Goal: Find specific page/section: Find specific page/section

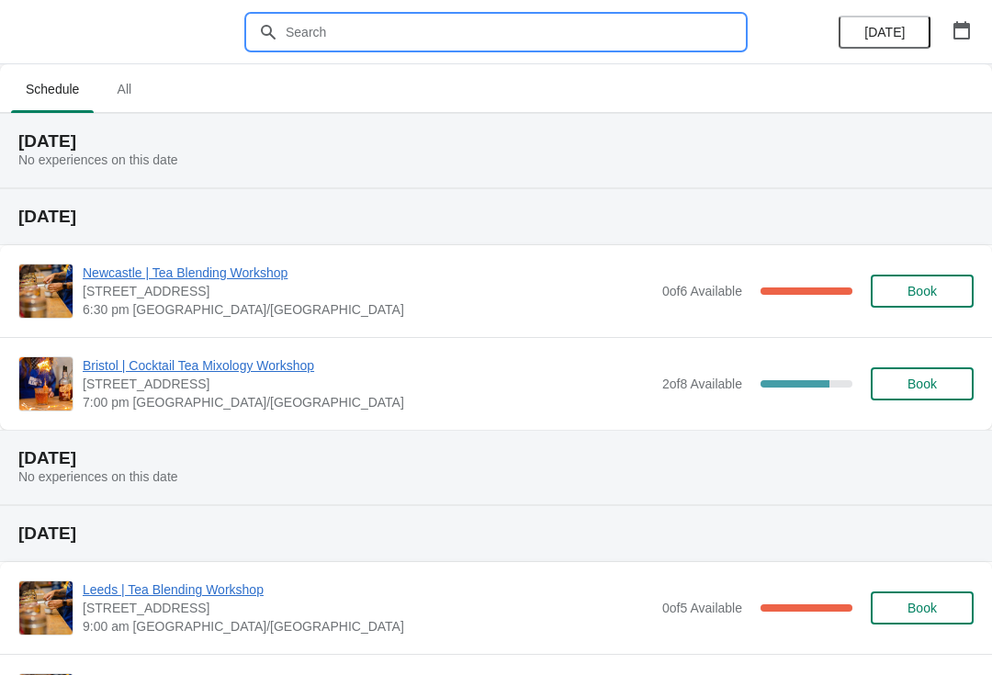
click at [536, 32] on input "text" at bounding box center [514, 32] width 459 height 33
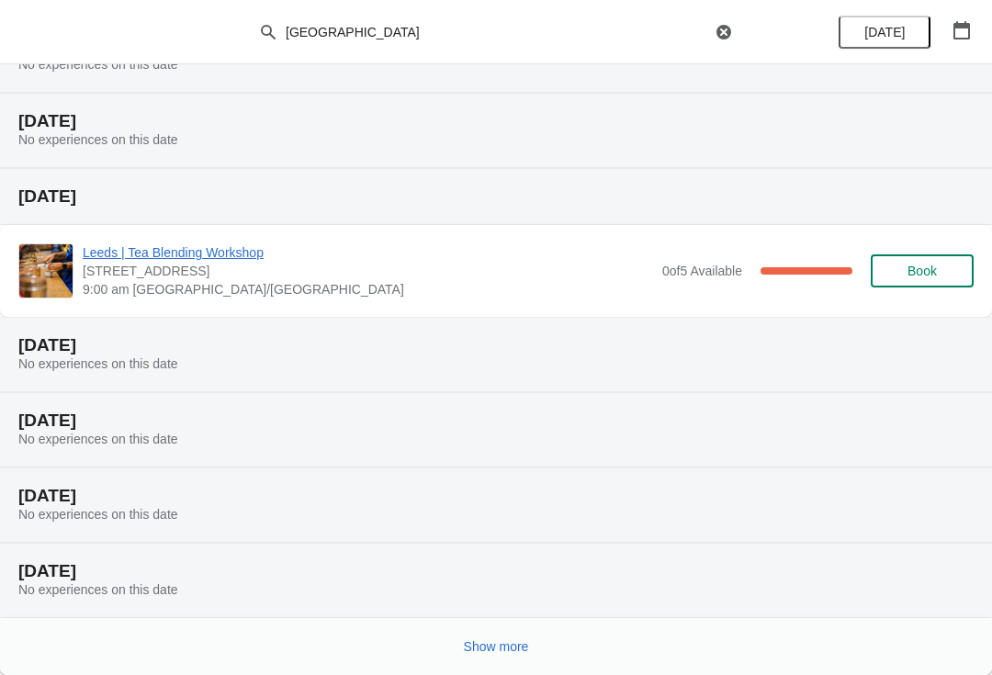
scroll to position [170, 0]
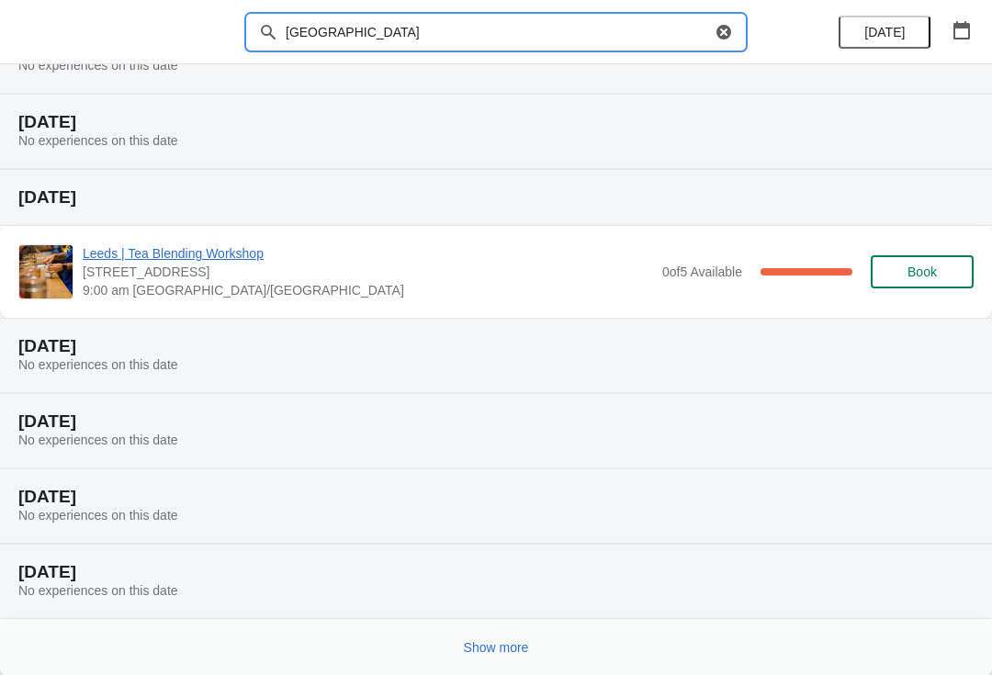
type input "[GEOGRAPHIC_DATA]"
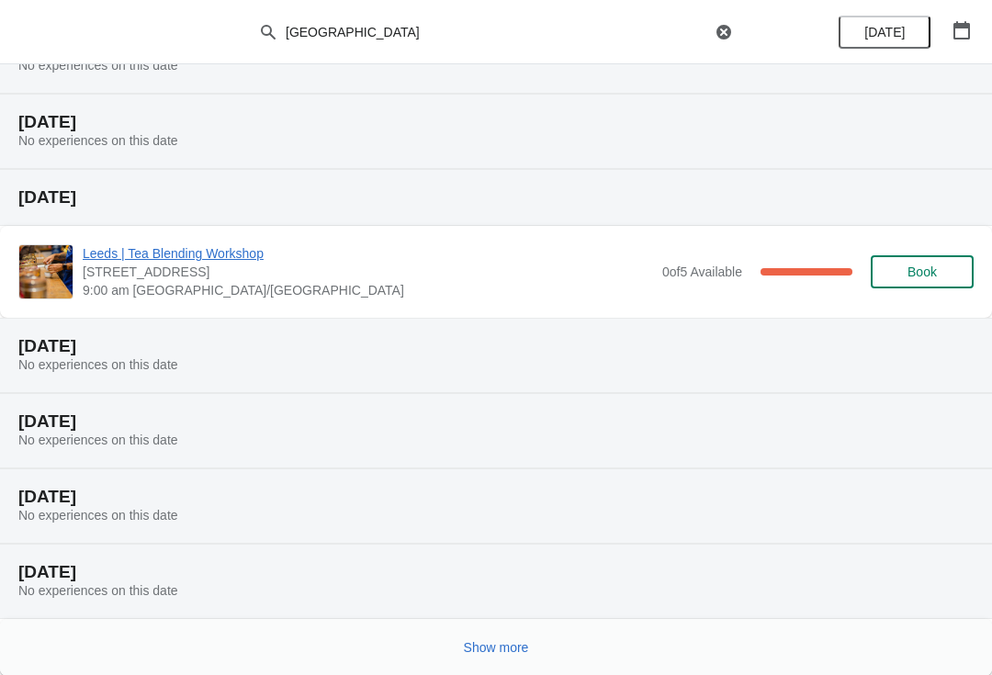
click at [499, 661] on button "Show more" at bounding box center [496, 647] width 80 height 33
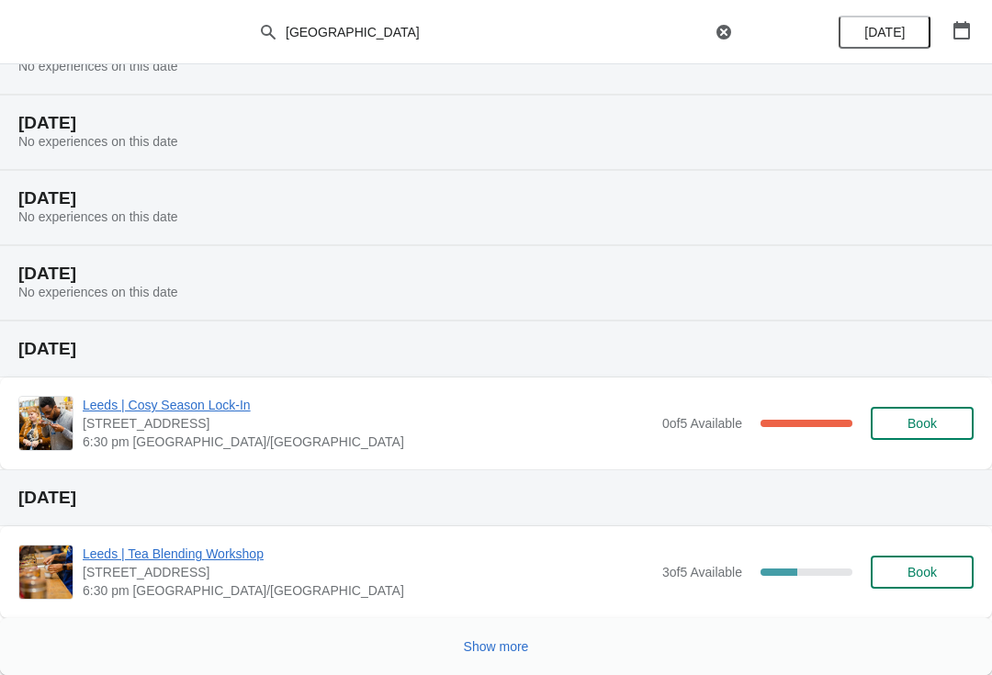
scroll to position [920, 0]
click at [484, 659] on button "Show more" at bounding box center [496, 646] width 80 height 33
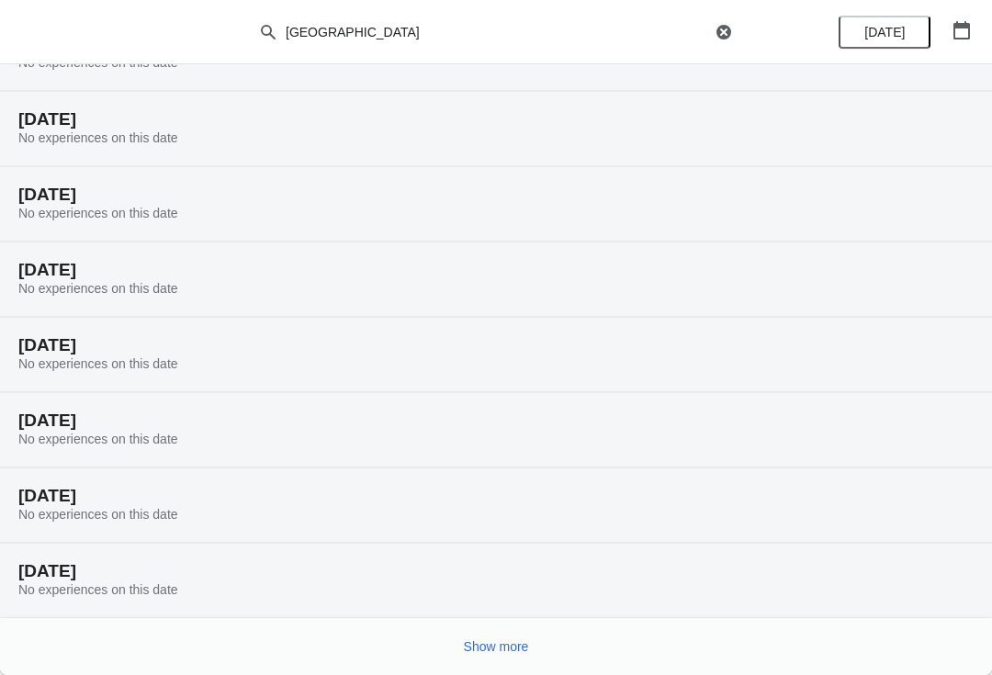
scroll to position [1523, 0]
click at [524, 644] on span "Show more" at bounding box center [496, 646] width 65 height 15
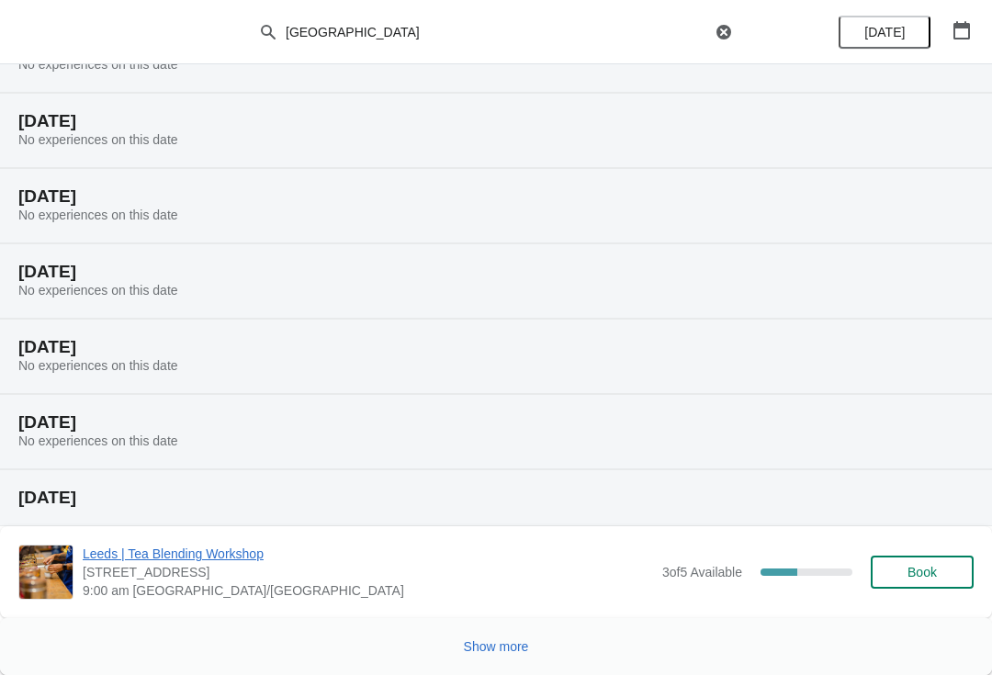
scroll to position [2199, 0]
click at [490, 637] on button "Show more" at bounding box center [496, 646] width 80 height 33
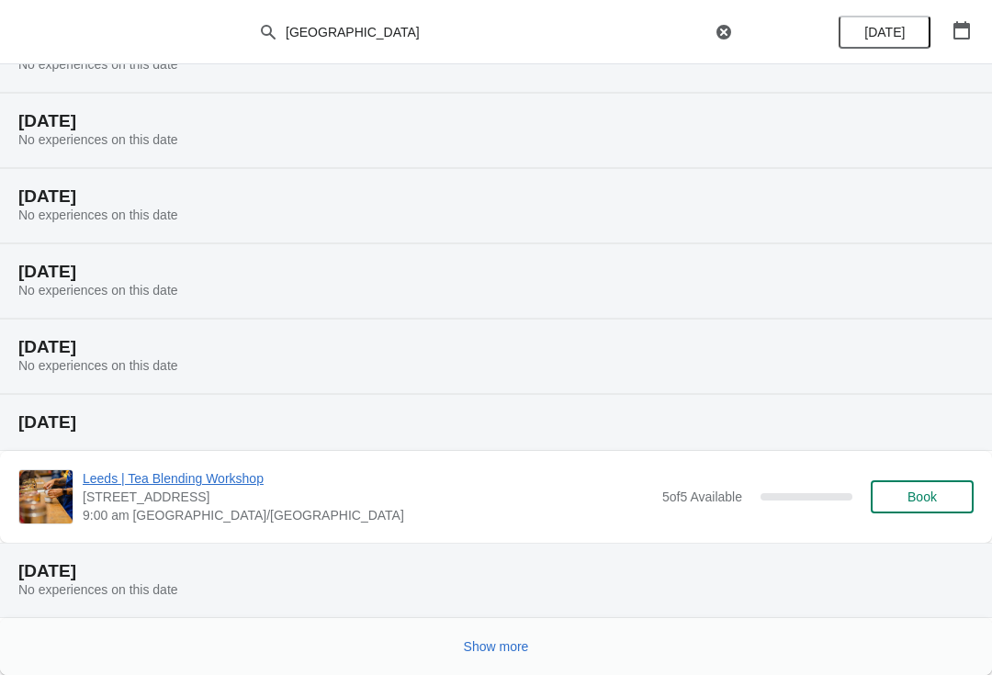
scroll to position [2875, 0]
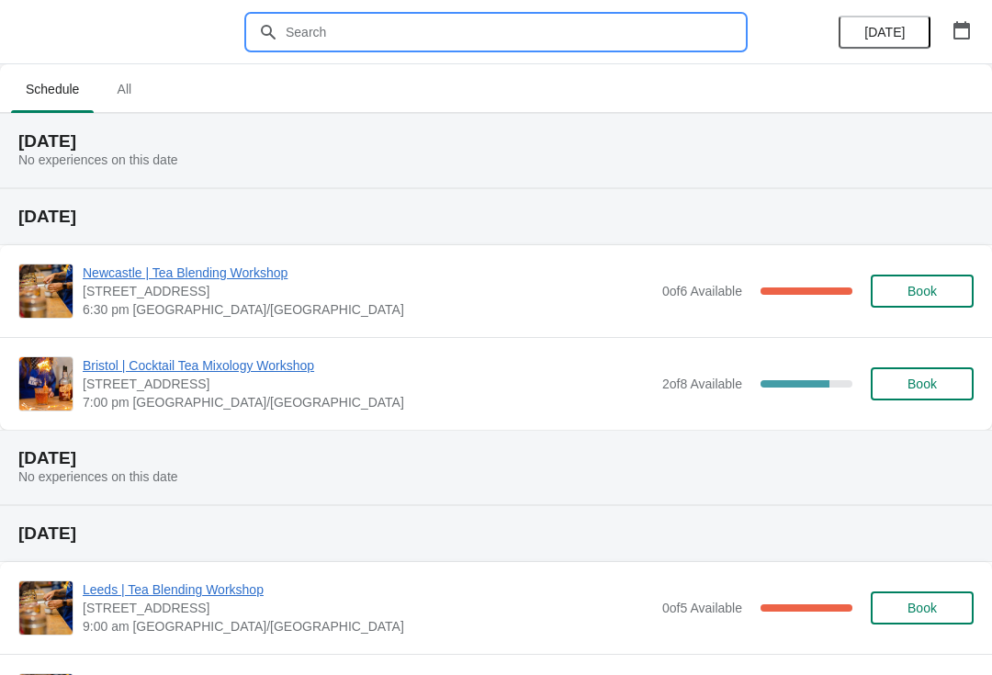
click at [432, 26] on input "text" at bounding box center [514, 32] width 459 height 33
type input "[GEOGRAPHIC_DATA]"
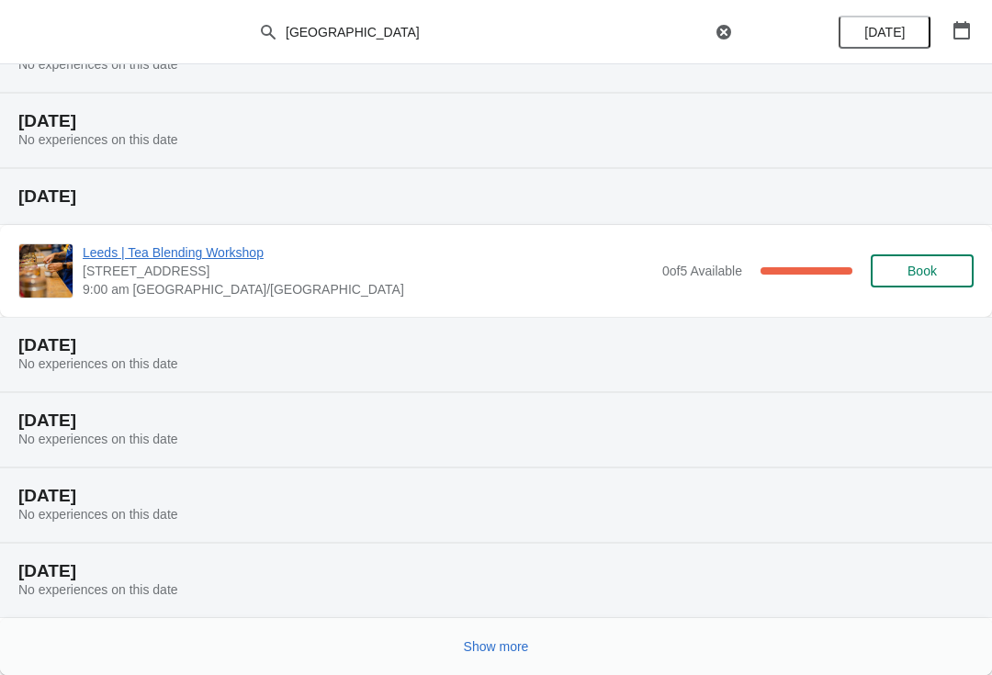
scroll to position [171, 0]
click at [486, 643] on span "Show more" at bounding box center [496, 646] width 65 height 15
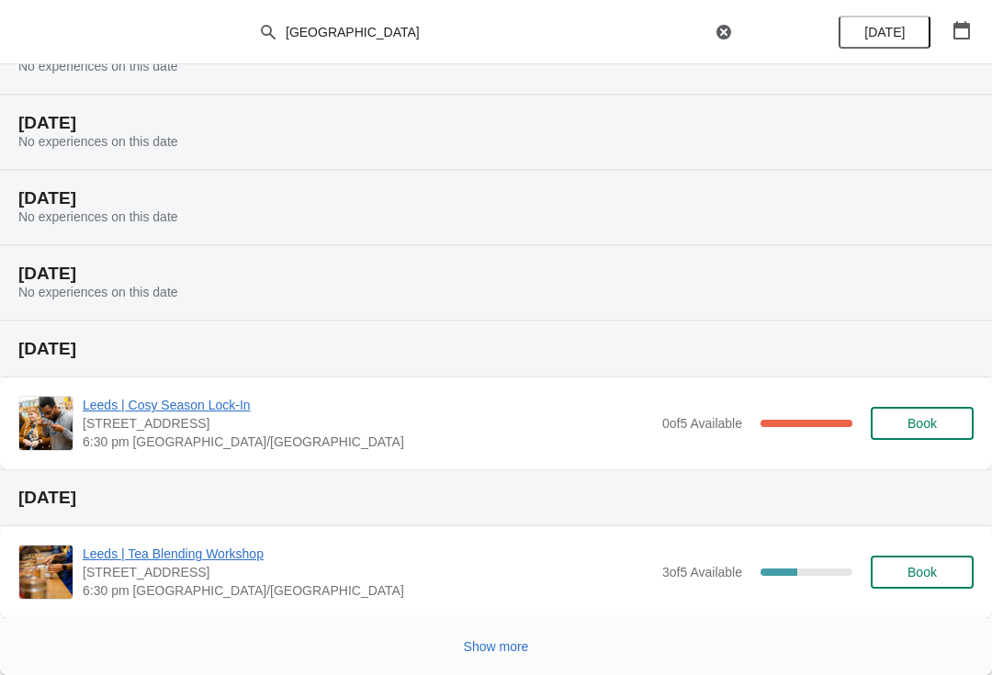
scroll to position [920, 0]
click at [478, 643] on span "Show more" at bounding box center [496, 646] width 65 height 15
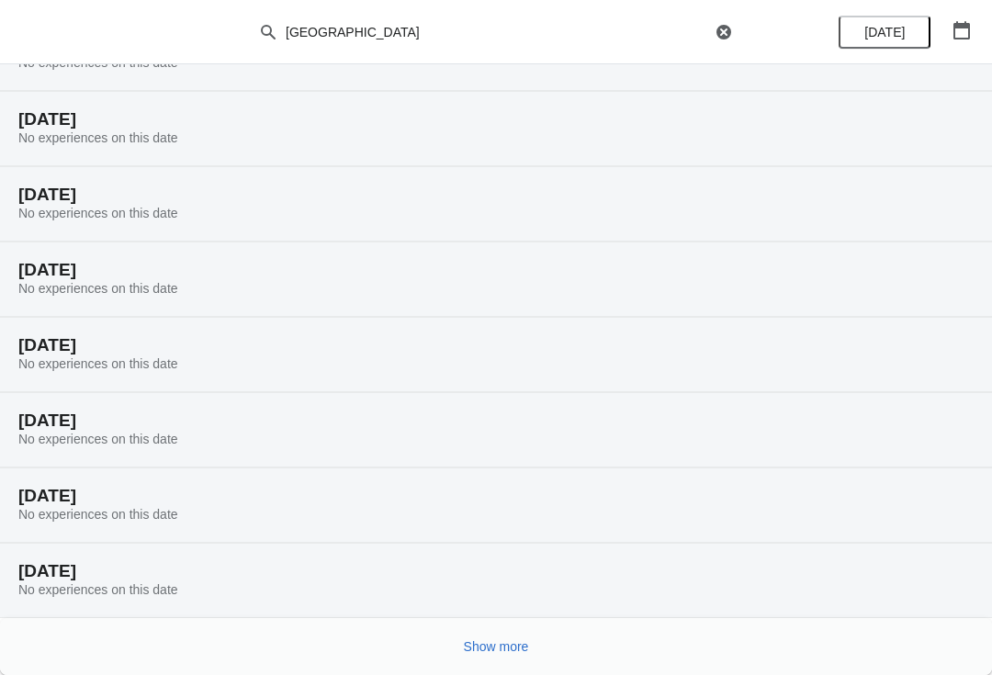
scroll to position [1523, 0]
click at [503, 642] on span "Show more" at bounding box center [496, 646] width 65 height 15
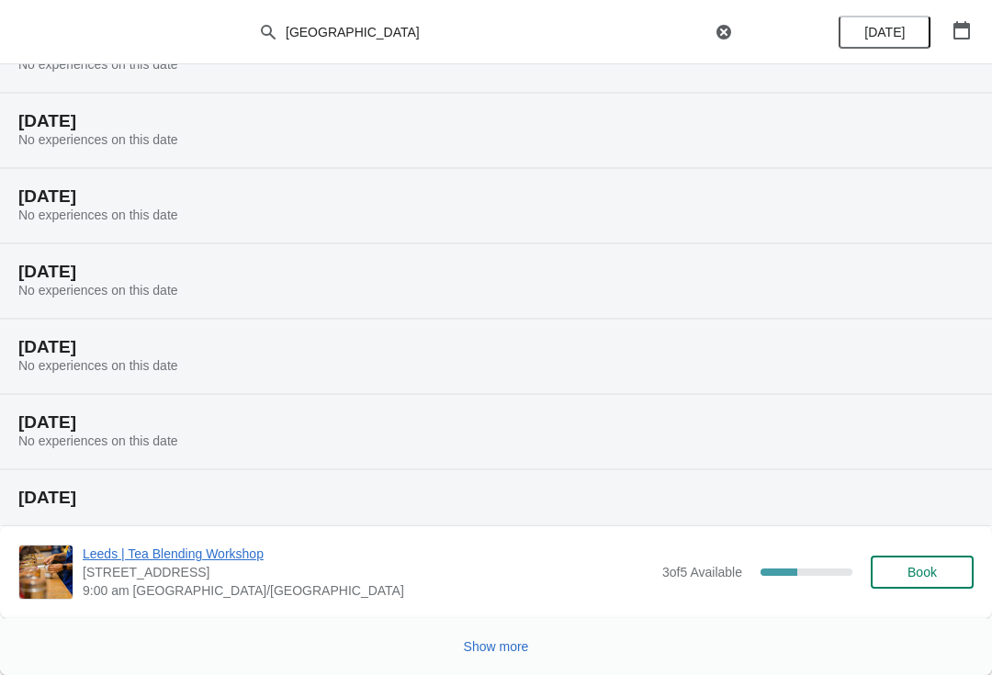
scroll to position [2199, 0]
click at [501, 639] on span "Show more" at bounding box center [496, 646] width 65 height 15
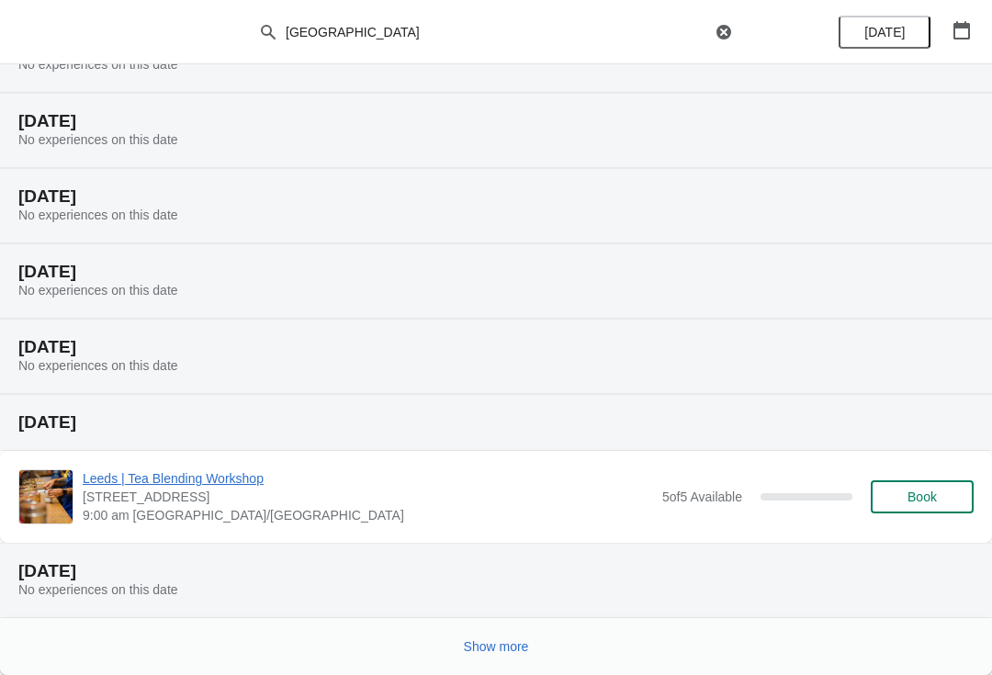
scroll to position [2875, 0]
